Goal: Task Accomplishment & Management: Manage account settings

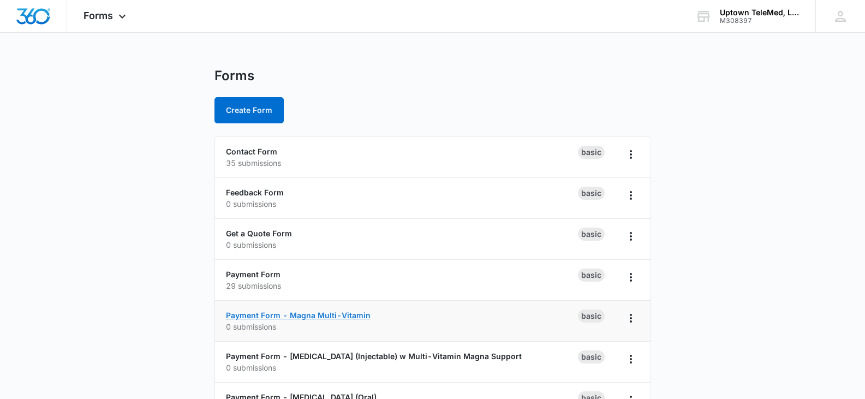
click at [343, 313] on link "Payment Form - Magna Multi-Vitamin" at bounding box center [298, 314] width 145 height 9
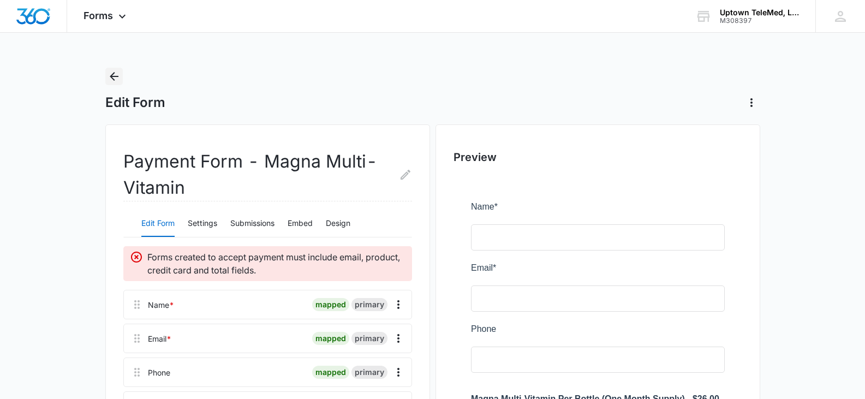
click at [112, 74] on icon "Back" at bounding box center [113, 76] width 13 height 13
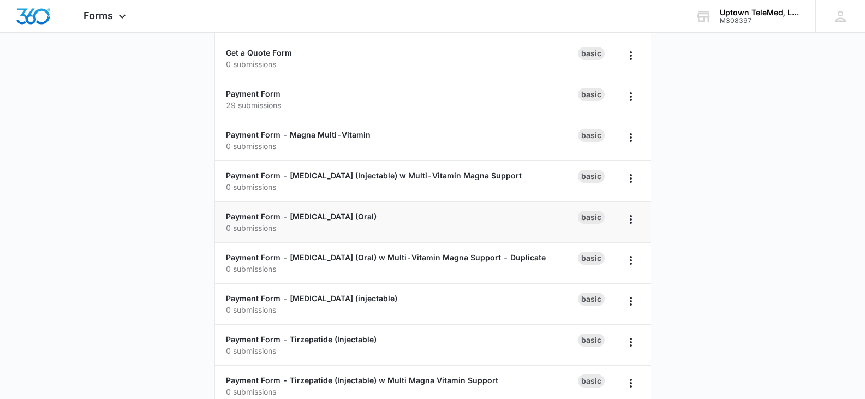
scroll to position [174, 0]
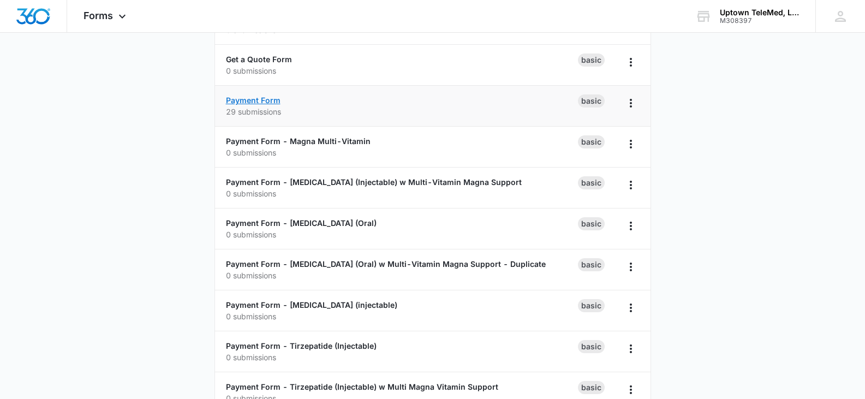
click at [256, 99] on link "Payment Form" at bounding box center [253, 99] width 55 height 9
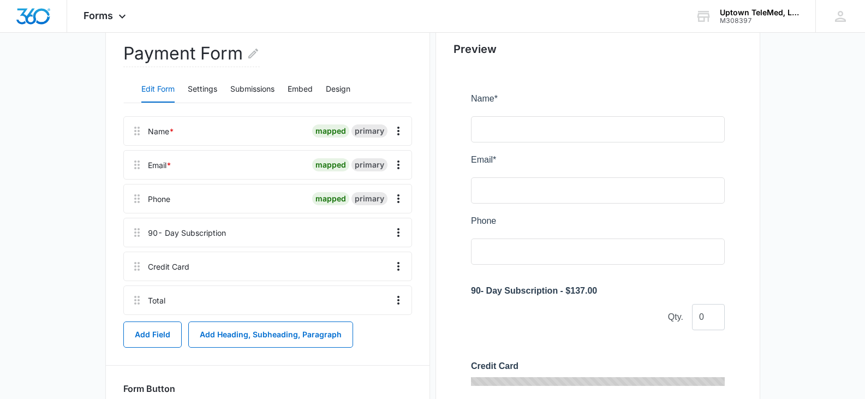
scroll to position [109, 0]
click at [399, 235] on icon "Overflow Menu" at bounding box center [398, 231] width 2 height 9
click at [369, 260] on div "Edit" at bounding box center [368, 262] width 23 height 8
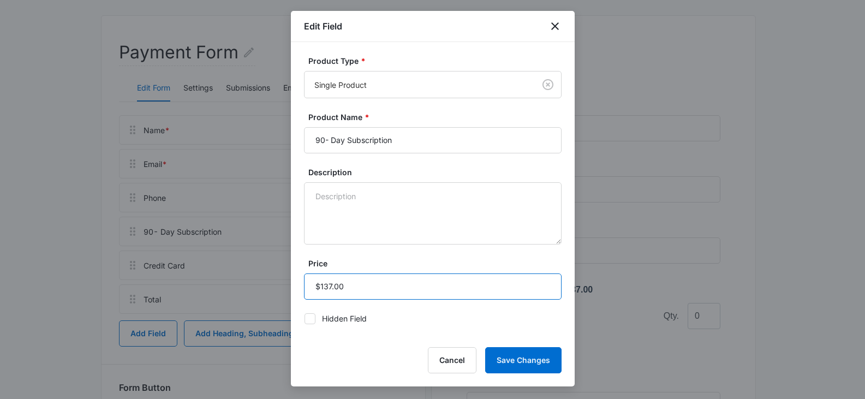
drag, startPoint x: 323, startPoint y: 289, endPoint x: 321, endPoint y: 330, distance: 41.5
click at [324, 289] on input "Price" at bounding box center [432, 286] width 257 height 26
type input "$237.00"
click at [512, 358] on button "Save Changes" at bounding box center [523, 360] width 76 height 26
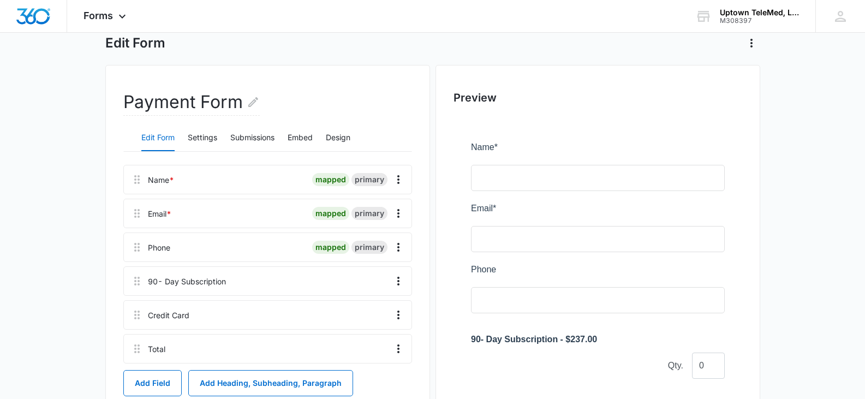
scroll to position [0, 0]
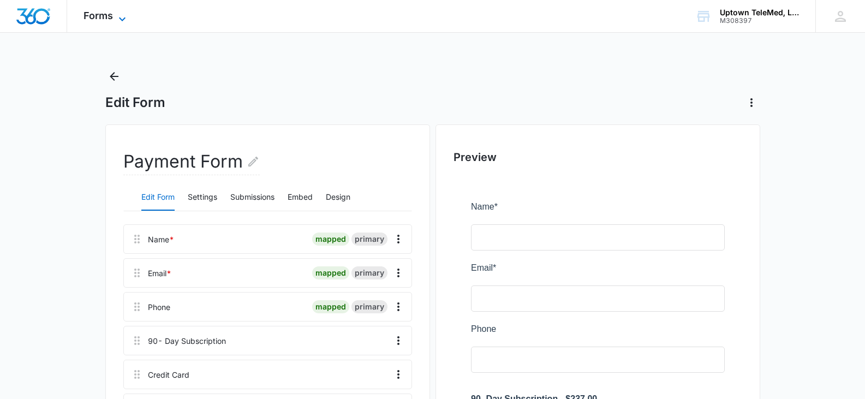
click at [126, 20] on icon at bounding box center [122, 19] width 13 height 13
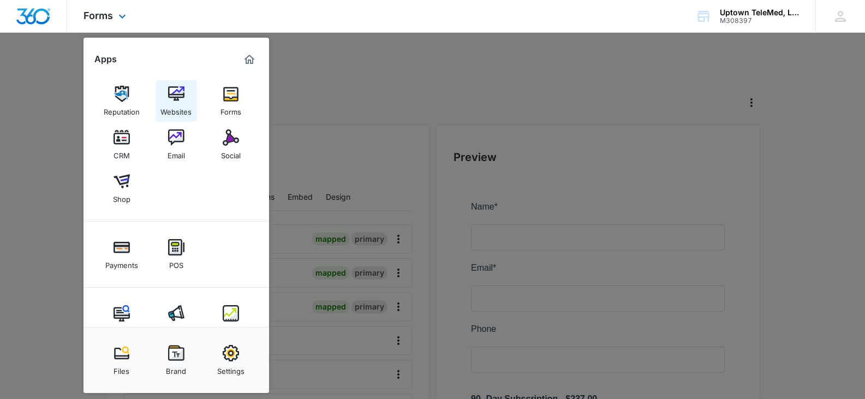
click at [178, 92] on img at bounding box center [176, 94] width 16 height 16
